Goal: Task Accomplishment & Management: Manage account settings

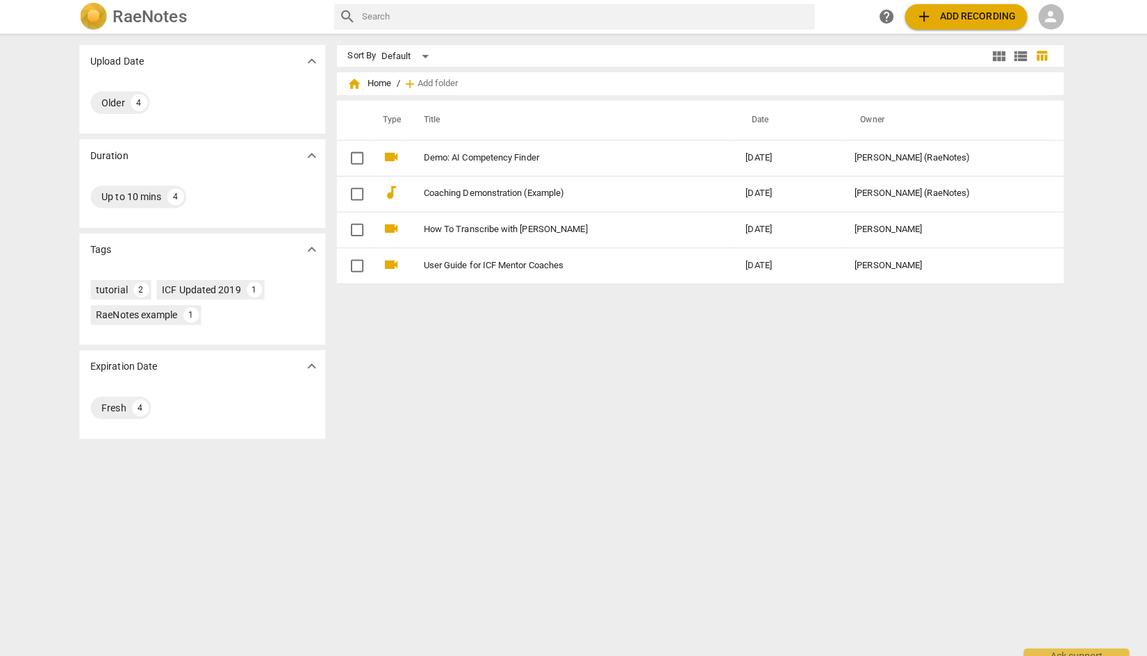
click at [1046, 20] on span "person" at bounding box center [1047, 16] width 17 height 17
click at [1053, 38] on li "Login" at bounding box center [1060, 33] width 50 height 33
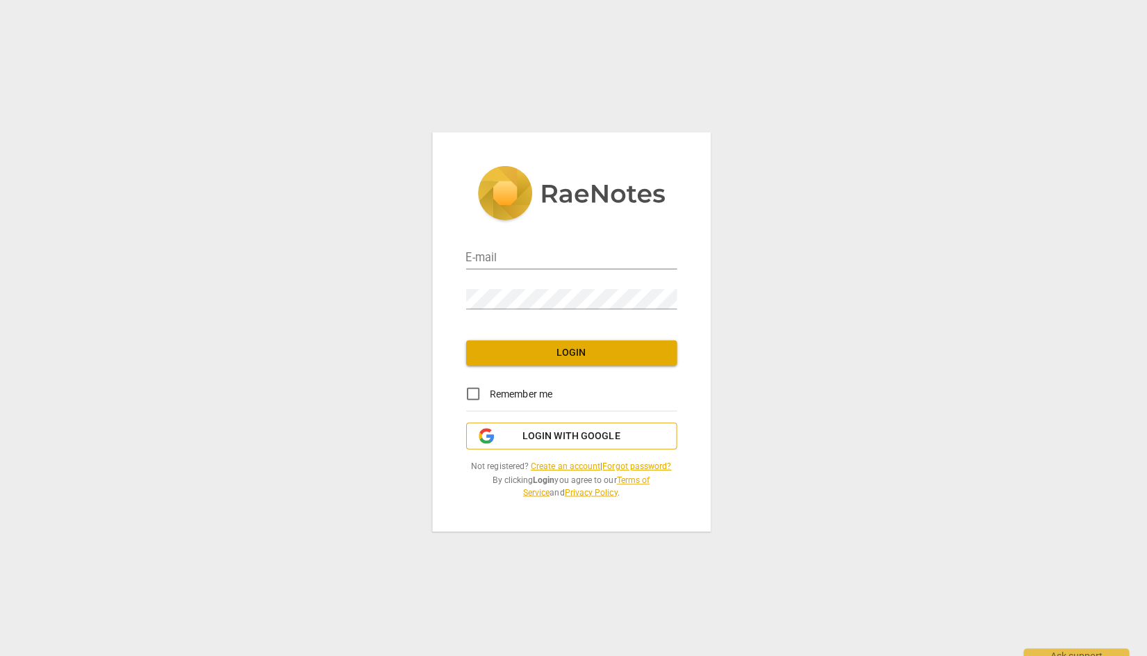
click at [516, 429] on span "Login with Google" at bounding box center [573, 431] width 185 height 14
